Goal: Navigation & Orientation: Find specific page/section

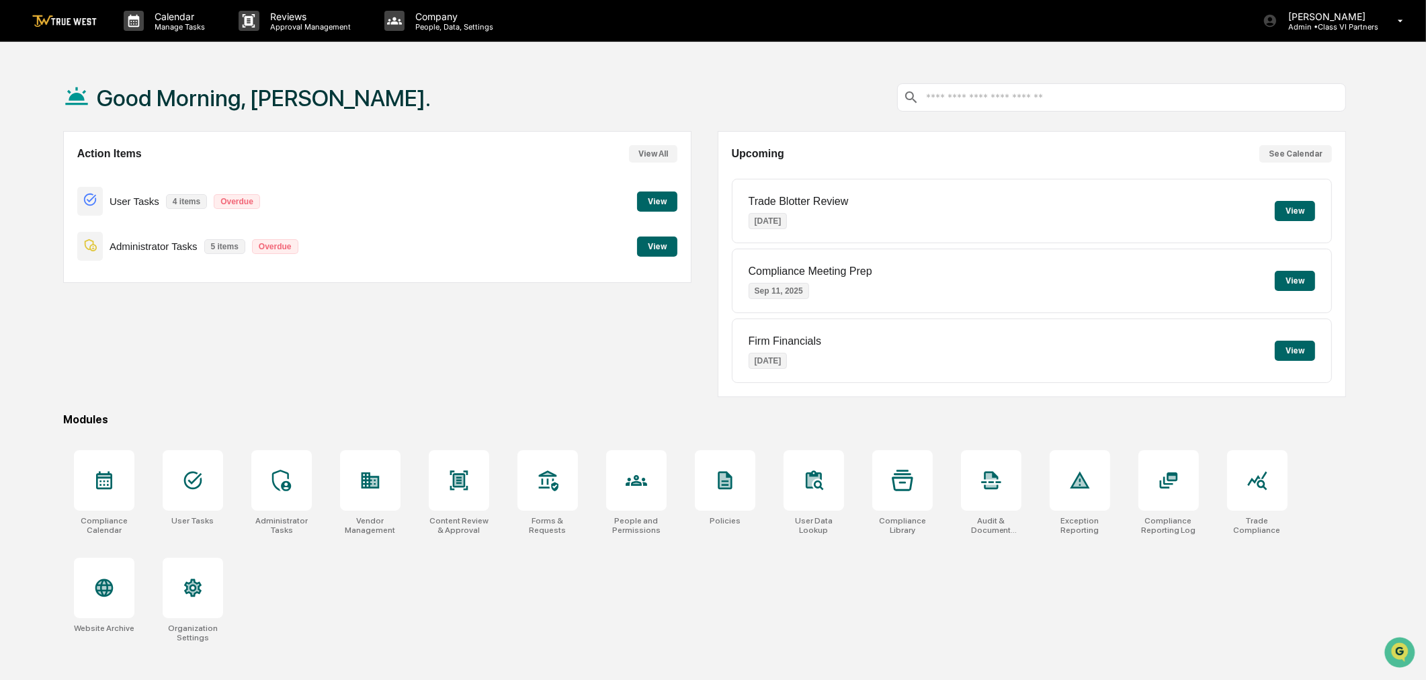
click at [664, 245] on button "View" at bounding box center [657, 247] width 40 height 20
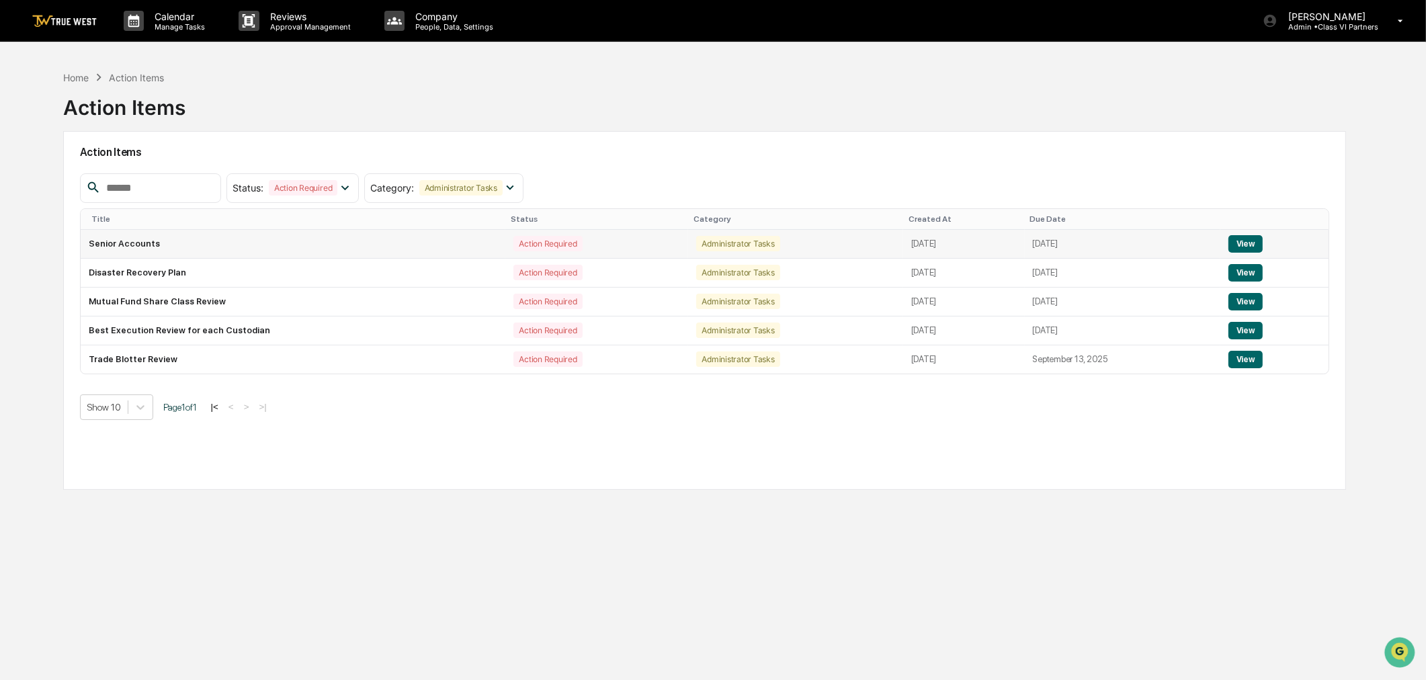
click at [1254, 243] on button "View" at bounding box center [1245, 243] width 34 height 17
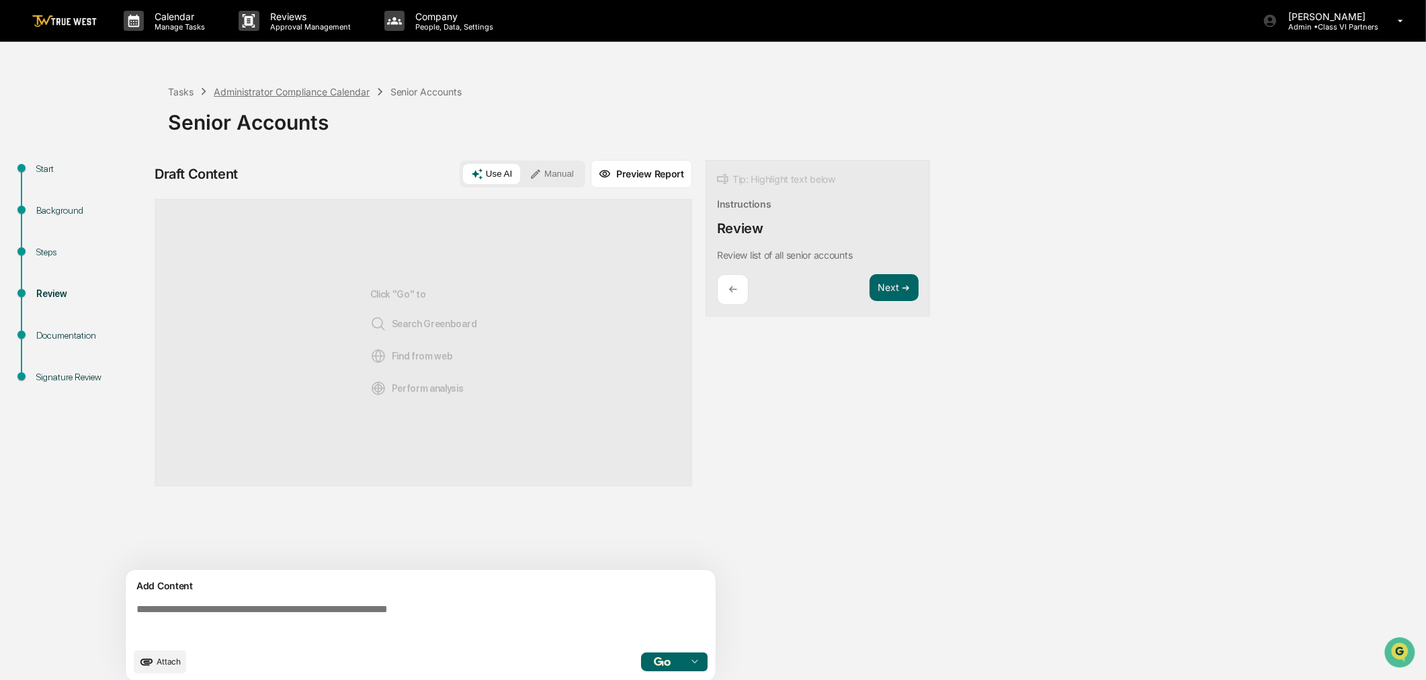
click at [276, 88] on div "Administrator Compliance Calendar" at bounding box center [292, 91] width 156 height 11
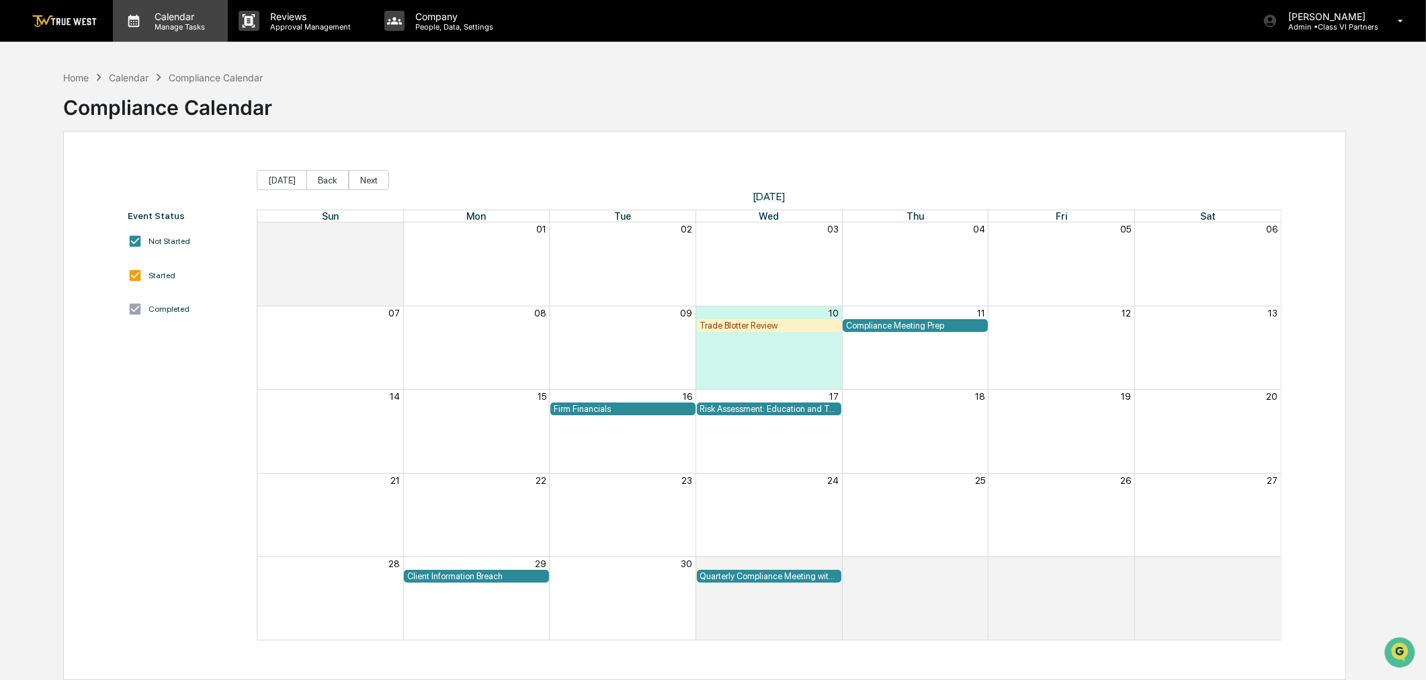
click at [176, 21] on p "Calendar" at bounding box center [178, 16] width 68 height 11
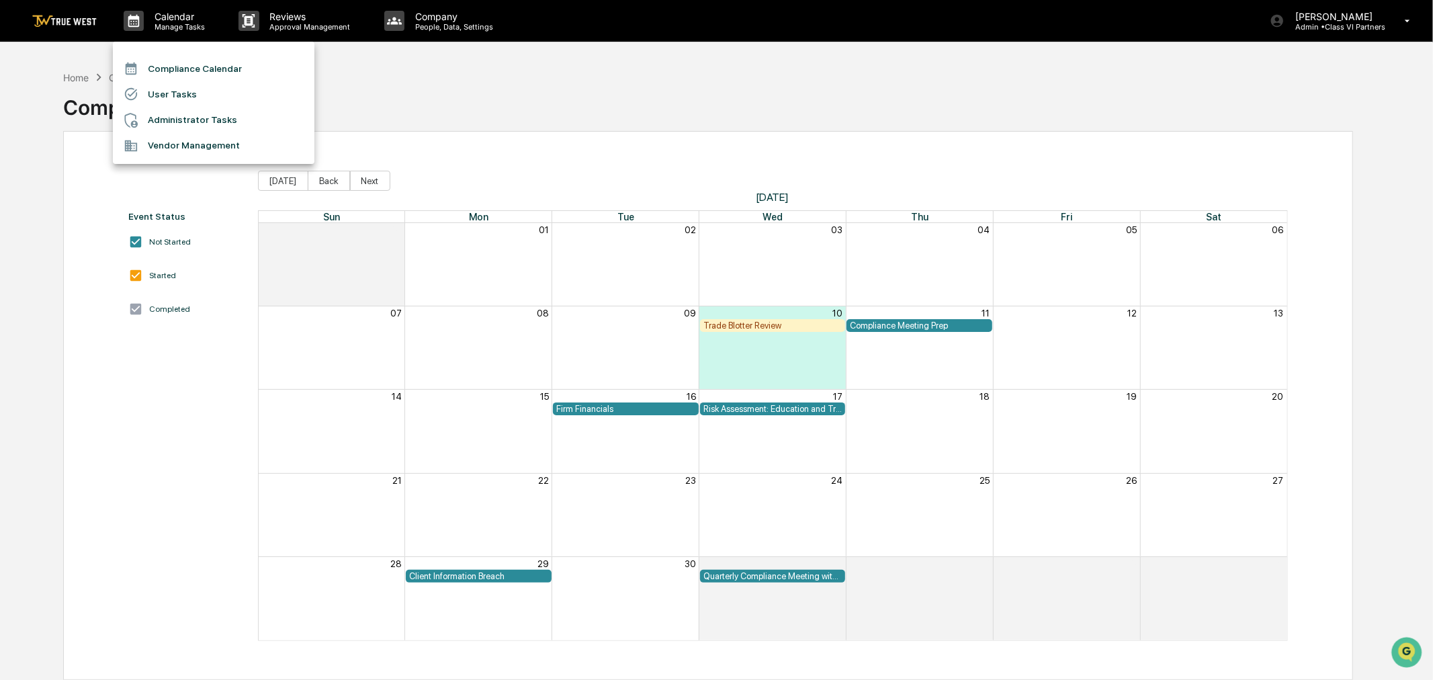
click at [62, 78] on div at bounding box center [716, 340] width 1433 height 680
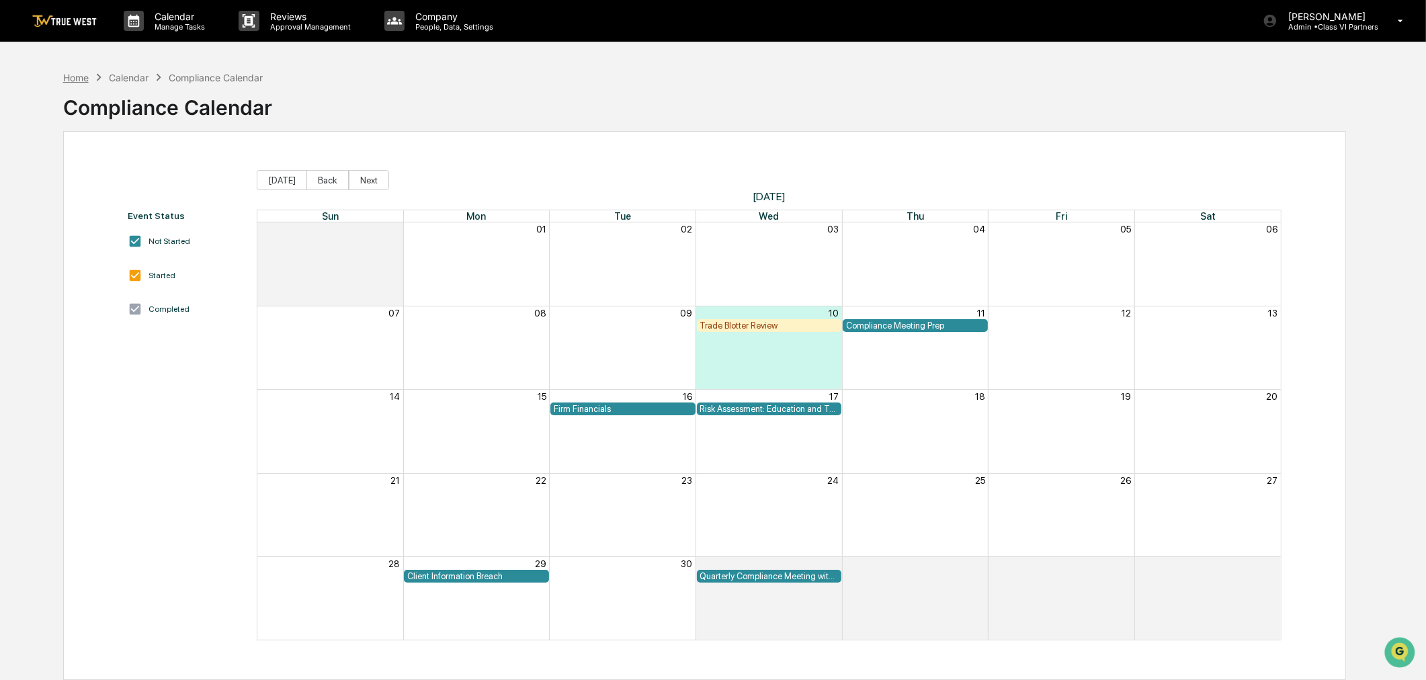
click at [69, 78] on div "Home" at bounding box center [76, 77] width 26 height 11
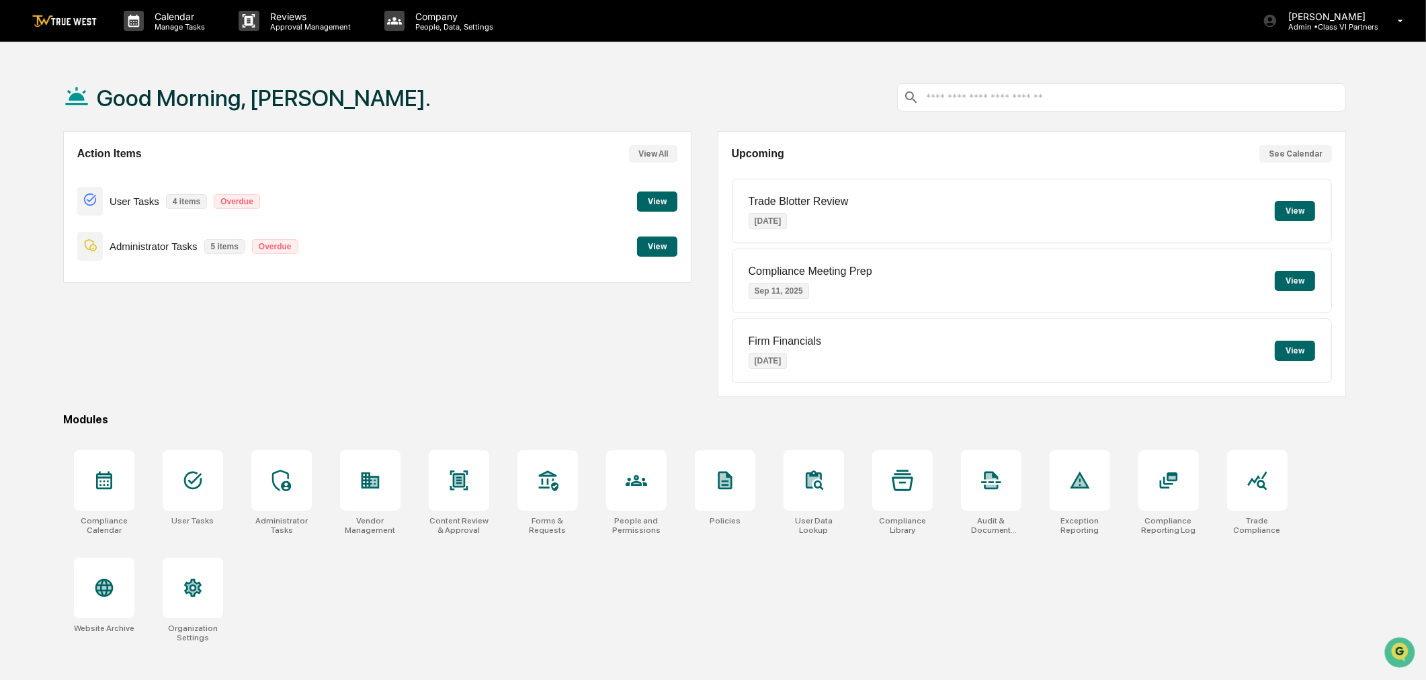
click at [664, 255] on button "View" at bounding box center [657, 247] width 40 height 20
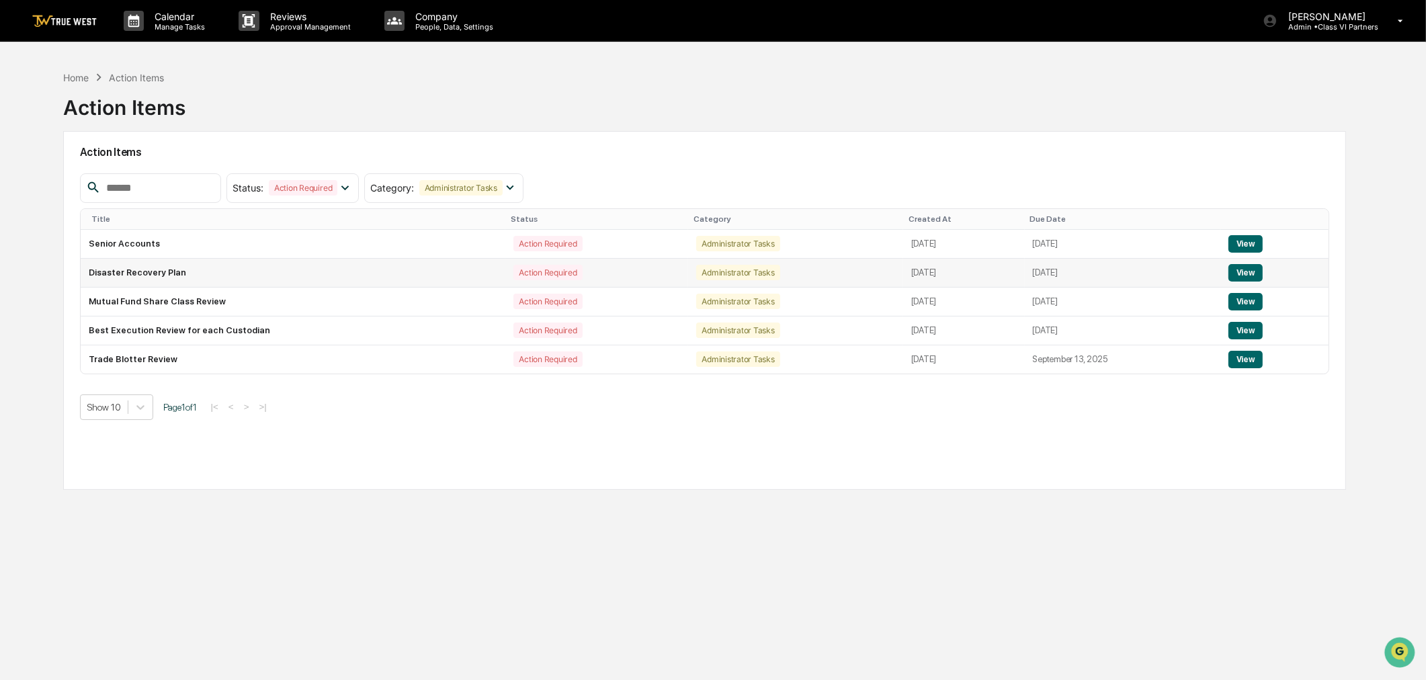
click at [1251, 272] on button "View" at bounding box center [1245, 272] width 34 height 17
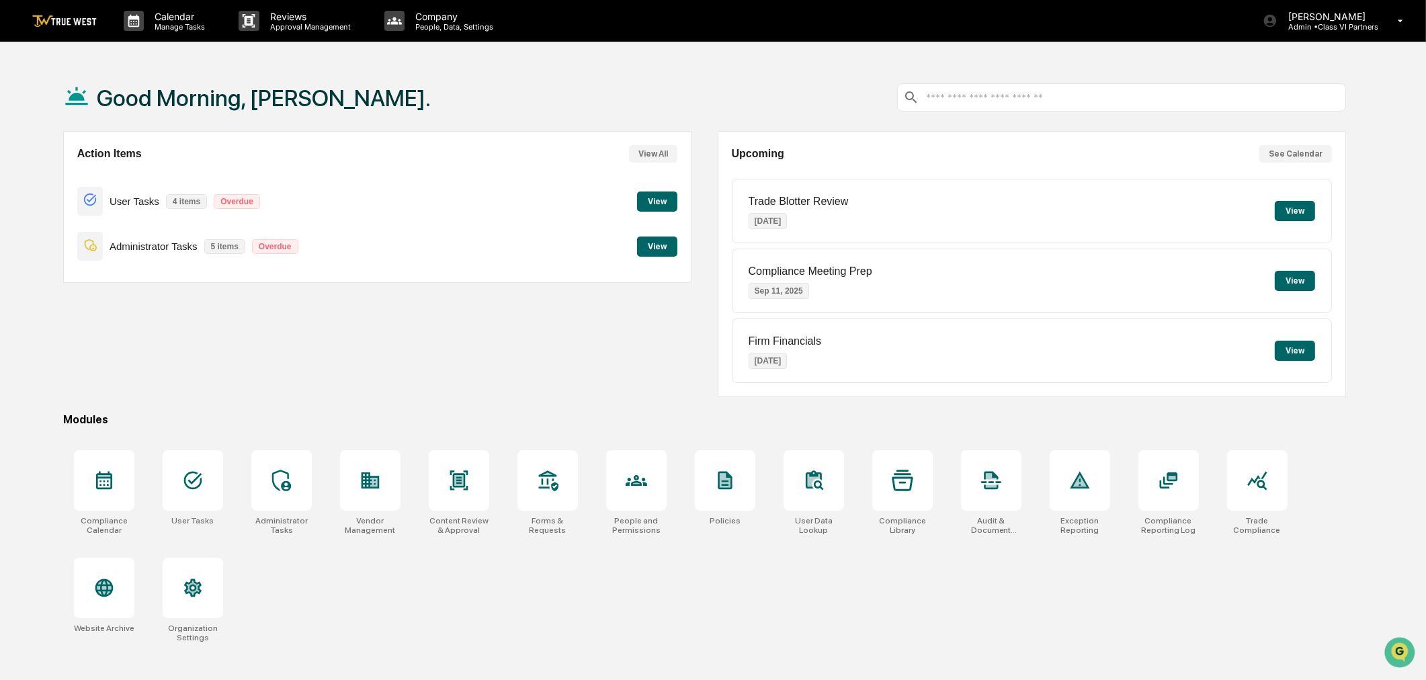
click at [669, 242] on button "View" at bounding box center [657, 247] width 40 height 20
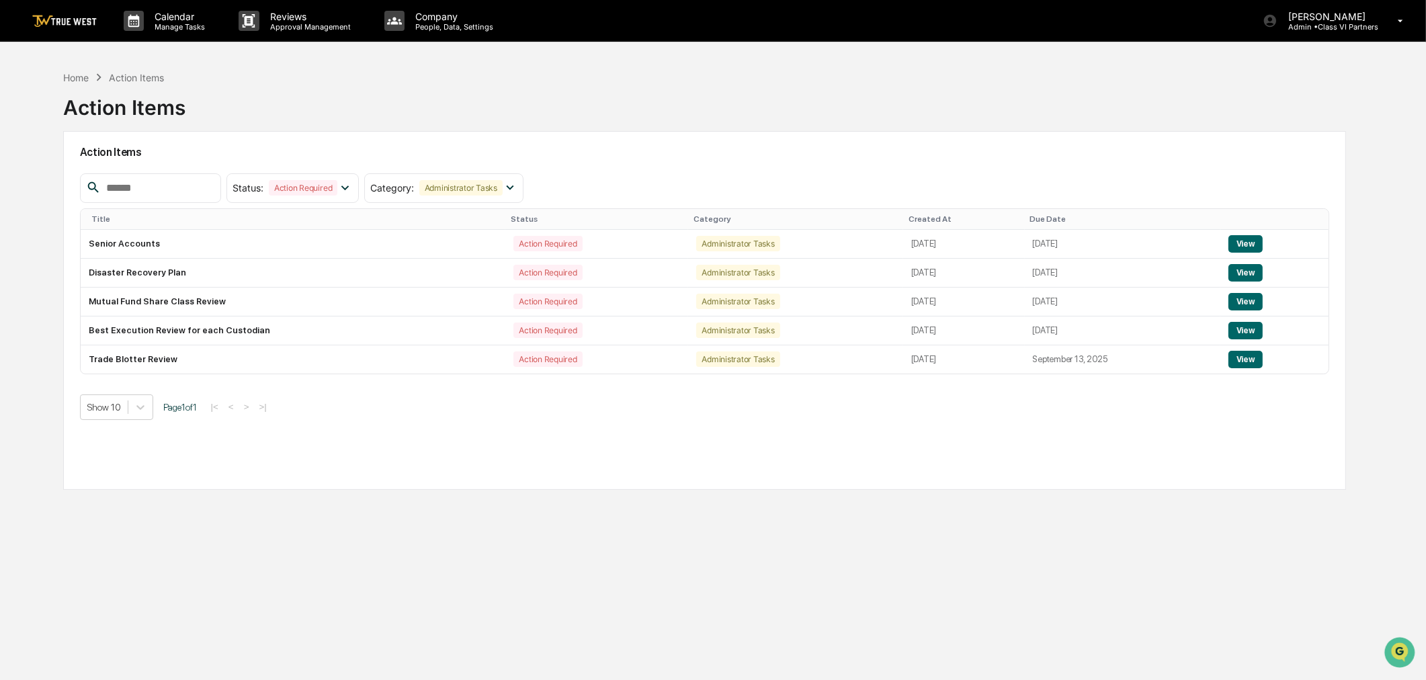
click at [58, 25] on img at bounding box center [64, 21] width 65 height 13
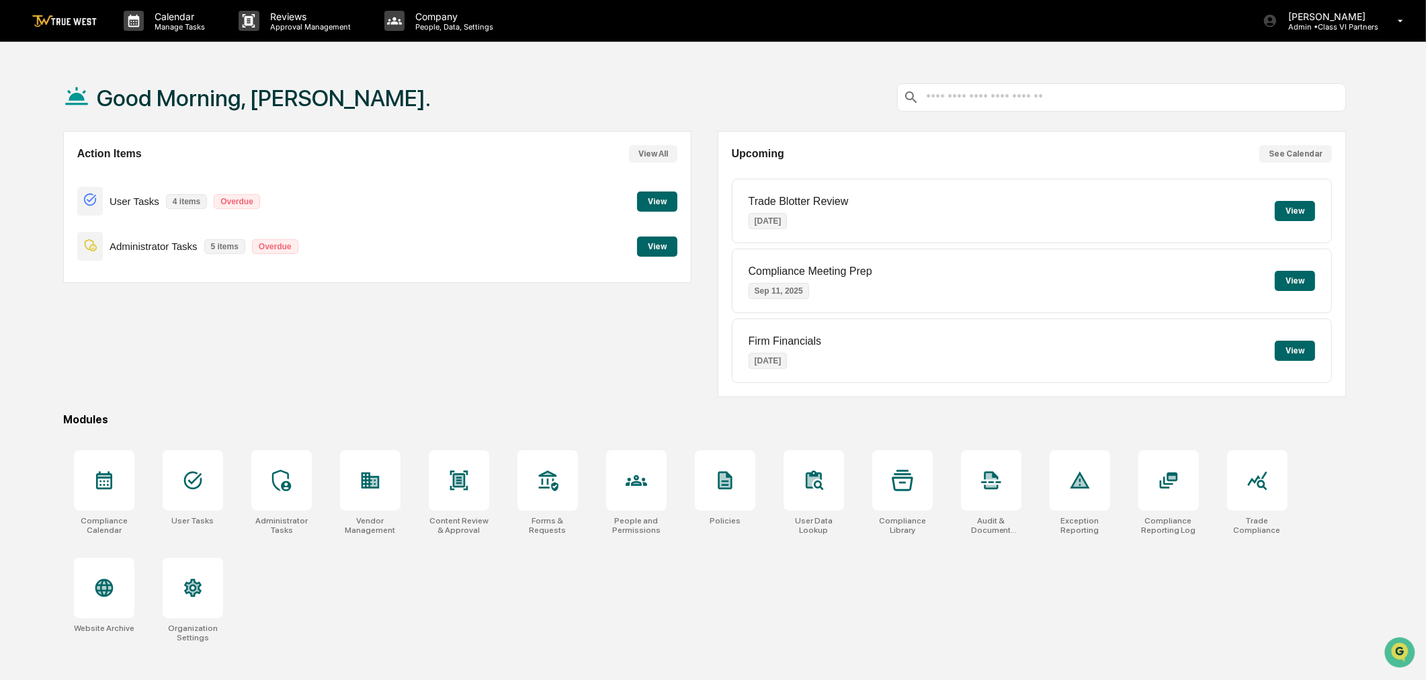
click at [364, 410] on div "Good Morning, [PERSON_NAME]. Action Items View All User Tasks 4 items Overdue V…" at bounding box center [705, 404] width 1324 height 680
click at [375, 461] on div at bounding box center [370, 480] width 60 height 60
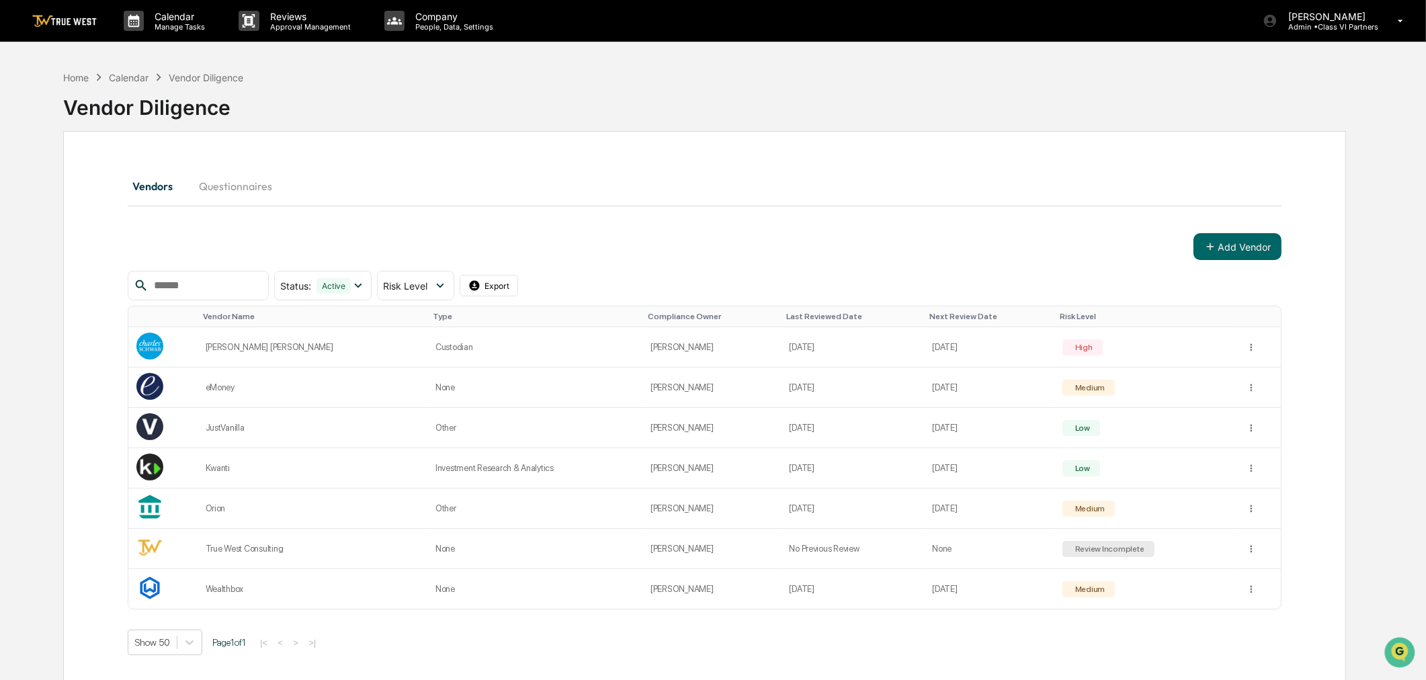
click at [75, 83] on div "Home Calendar Vendor Diligence" at bounding box center [153, 77] width 181 height 15
